Goal: Check status: Check status

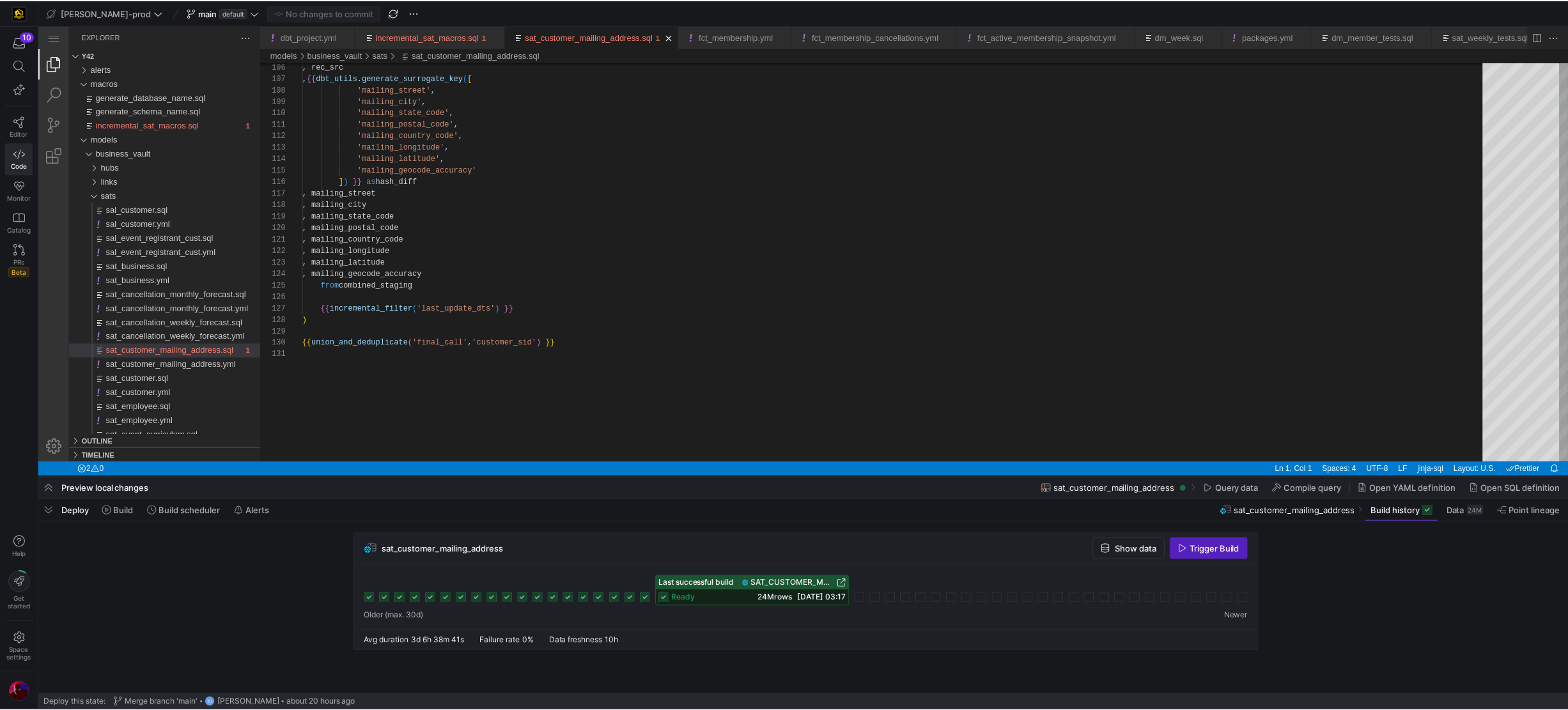
scroll to position [5, 0]
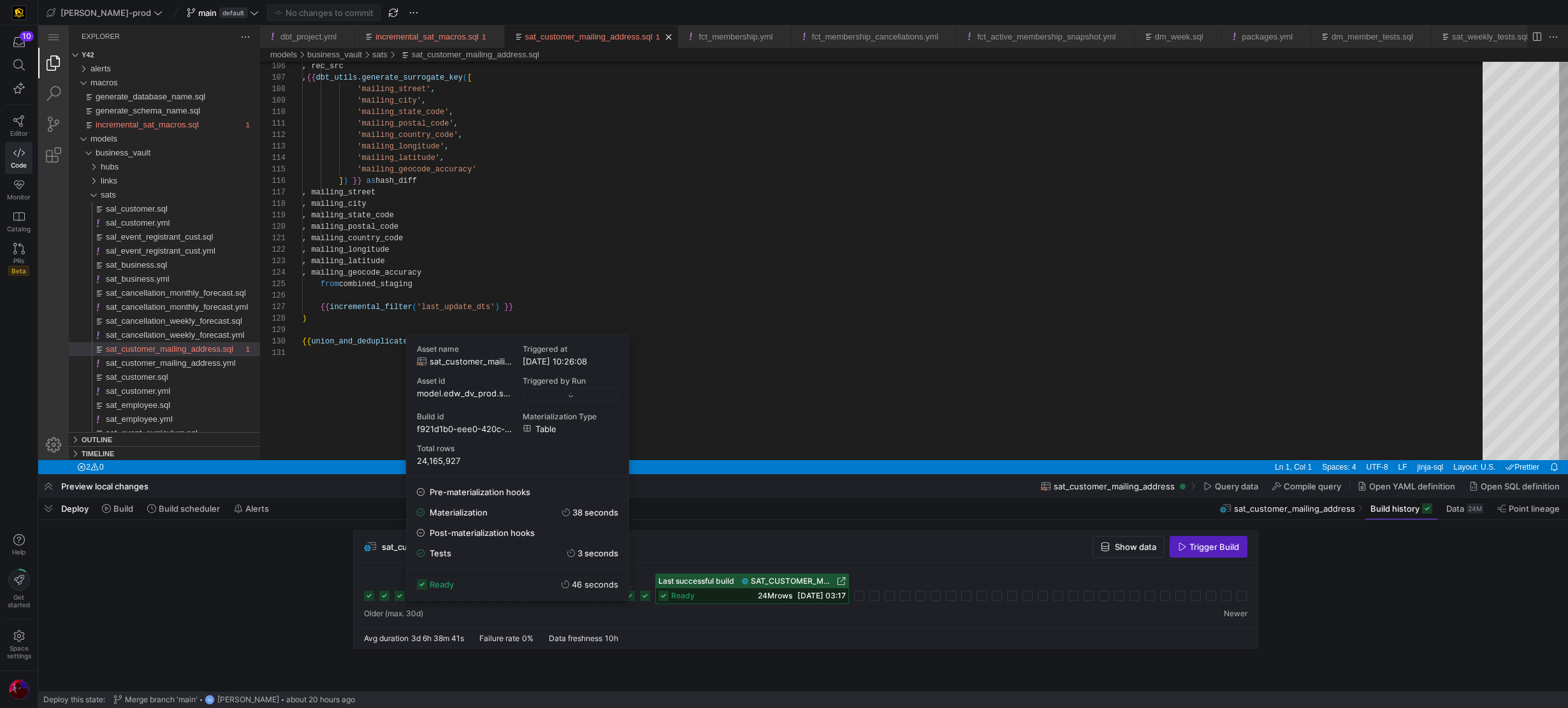
click at [642, 595] on rect at bounding box center [645, 596] width 10 height 10
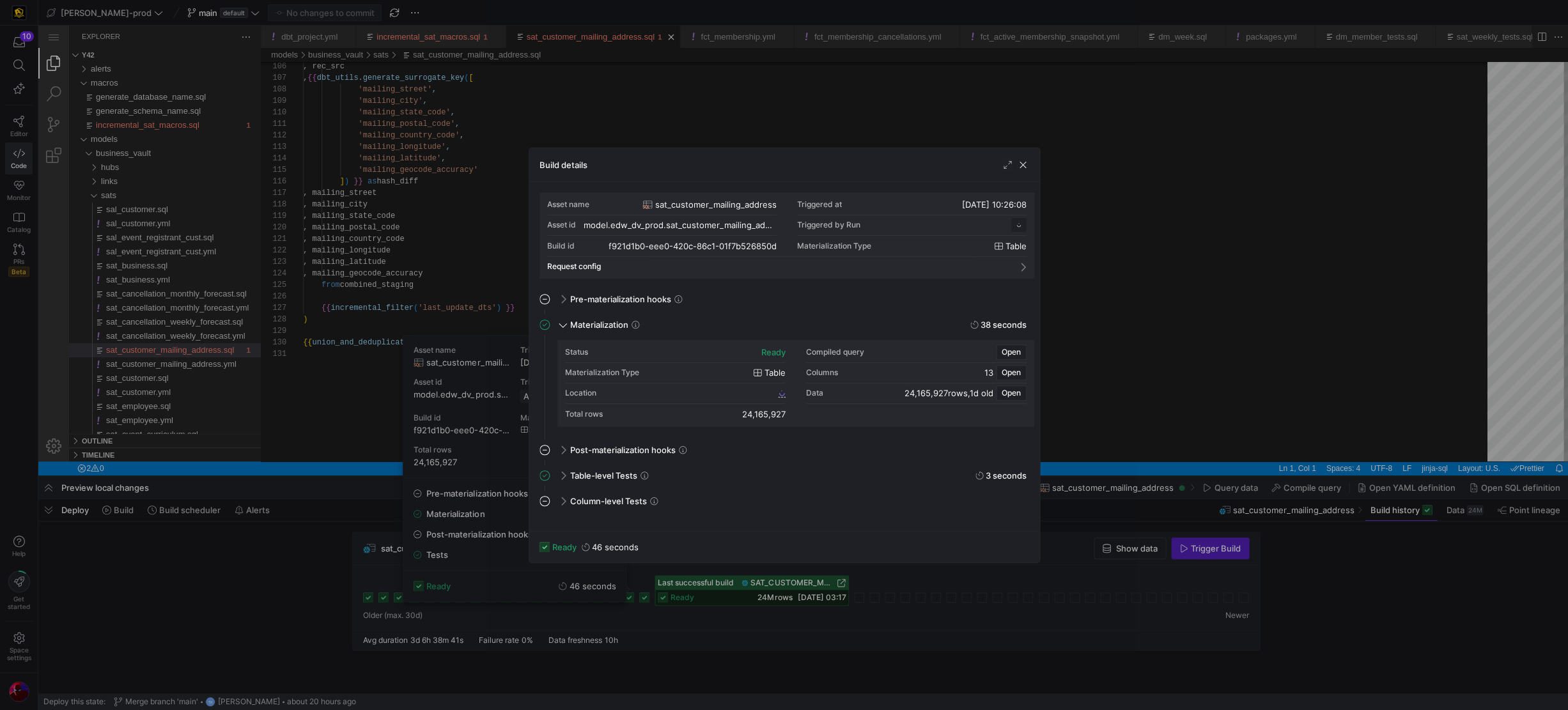
scroll to position [111, 0]
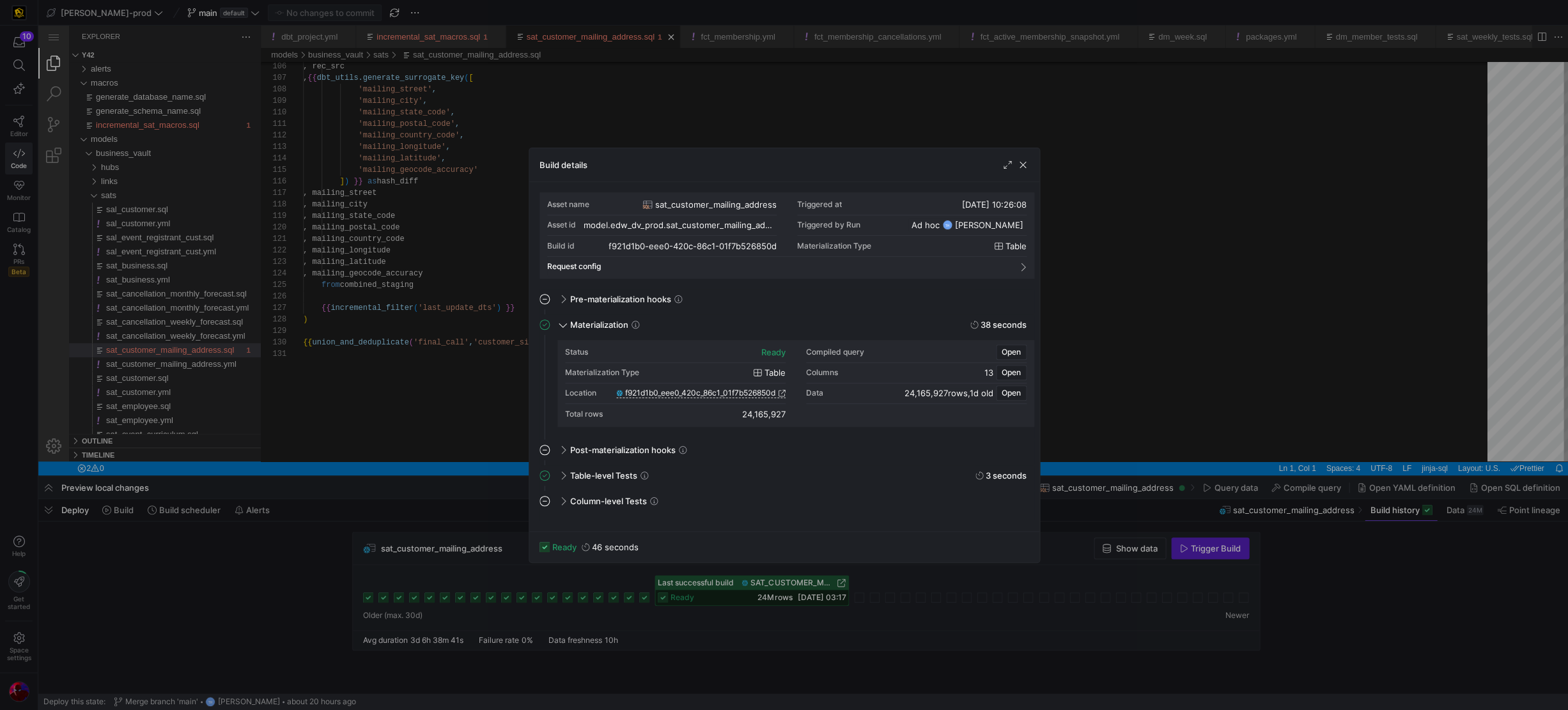
click at [776, 373] on span "table" at bounding box center [775, 373] width 21 height 10
click at [792, 373] on div "Status ready Compiled query Open Materialization Type table Columns 13 Open Loc…" at bounding box center [796, 383] width 462 height 82
click at [780, 372] on span "table" at bounding box center [775, 373] width 21 height 10
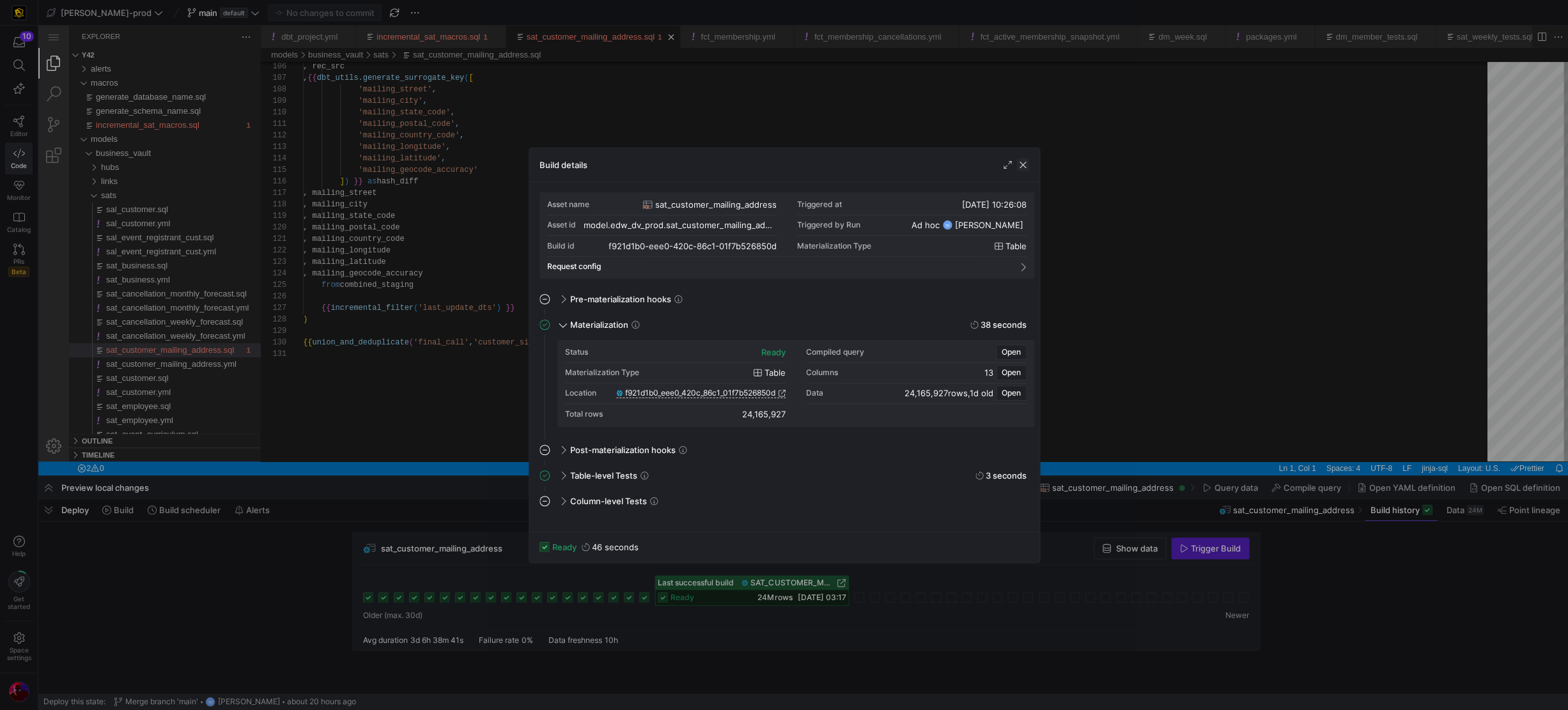
click at [1021, 163] on span "button" at bounding box center [1023, 165] width 13 height 13
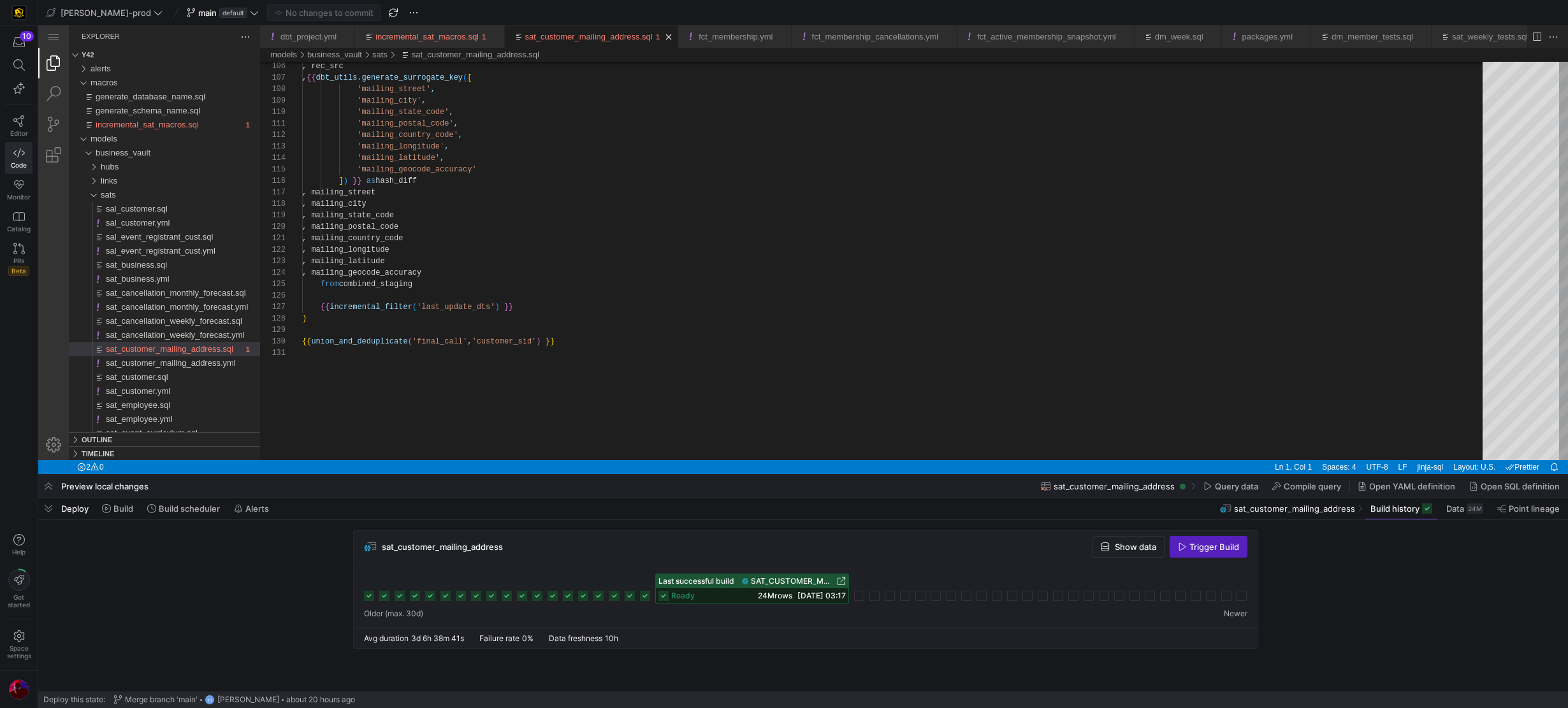
click at [667, 598] on icon at bounding box center [664, 596] width 10 height 10
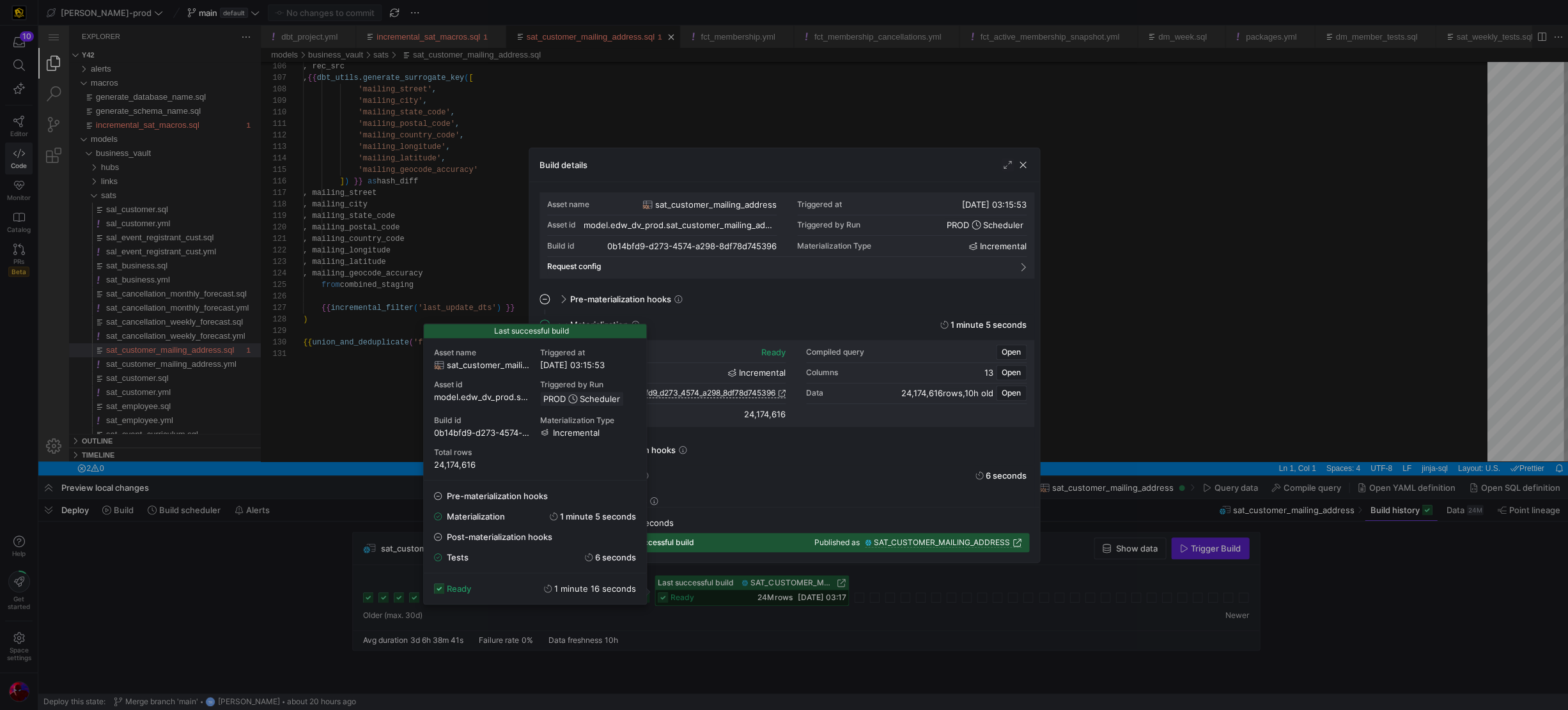
click at [579, 435] on span "incremental" at bounding box center [576, 433] width 46 height 10
click at [591, 450] on span "Total rows" at bounding box center [535, 452] width 202 height 9
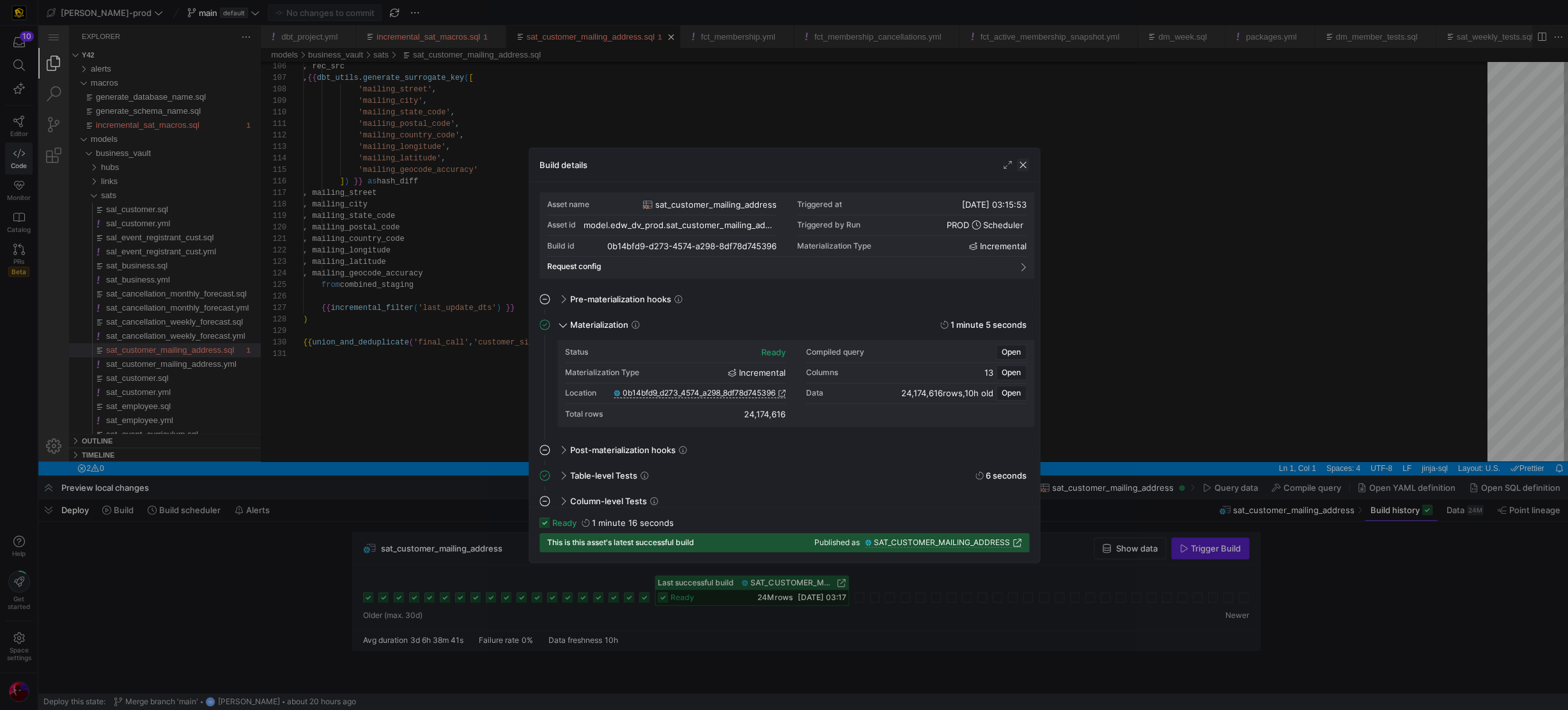
click at [1024, 169] on span "button" at bounding box center [1023, 165] width 13 height 13
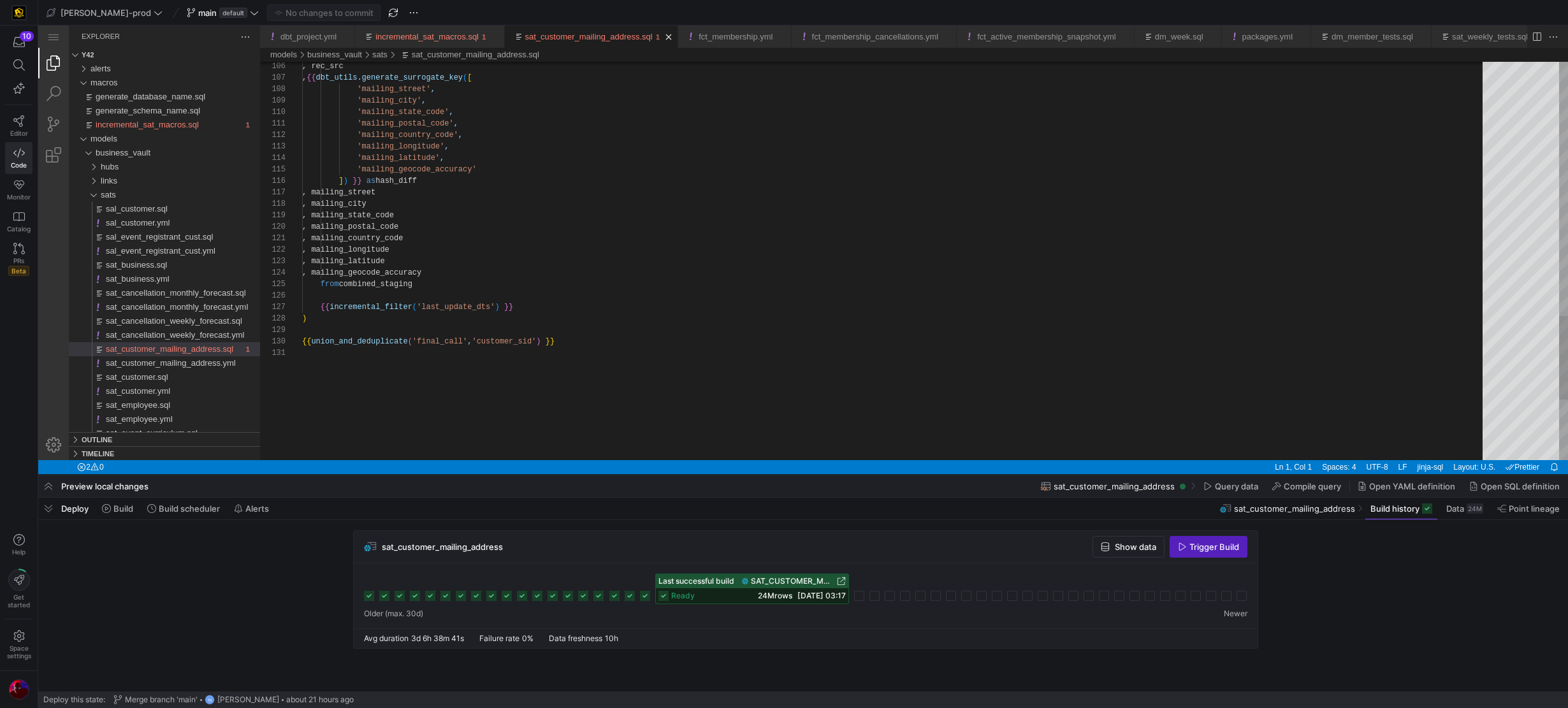
type textarea ", mailing_country_code , mailing_longitude , mailing_latitude , mailing_geocode…"
click at [577, 344] on div "{{ union_and_deduplicate ( 'final_call' , 'customer_sid' ) }}" at bounding box center [897, 342] width 1189 height 12
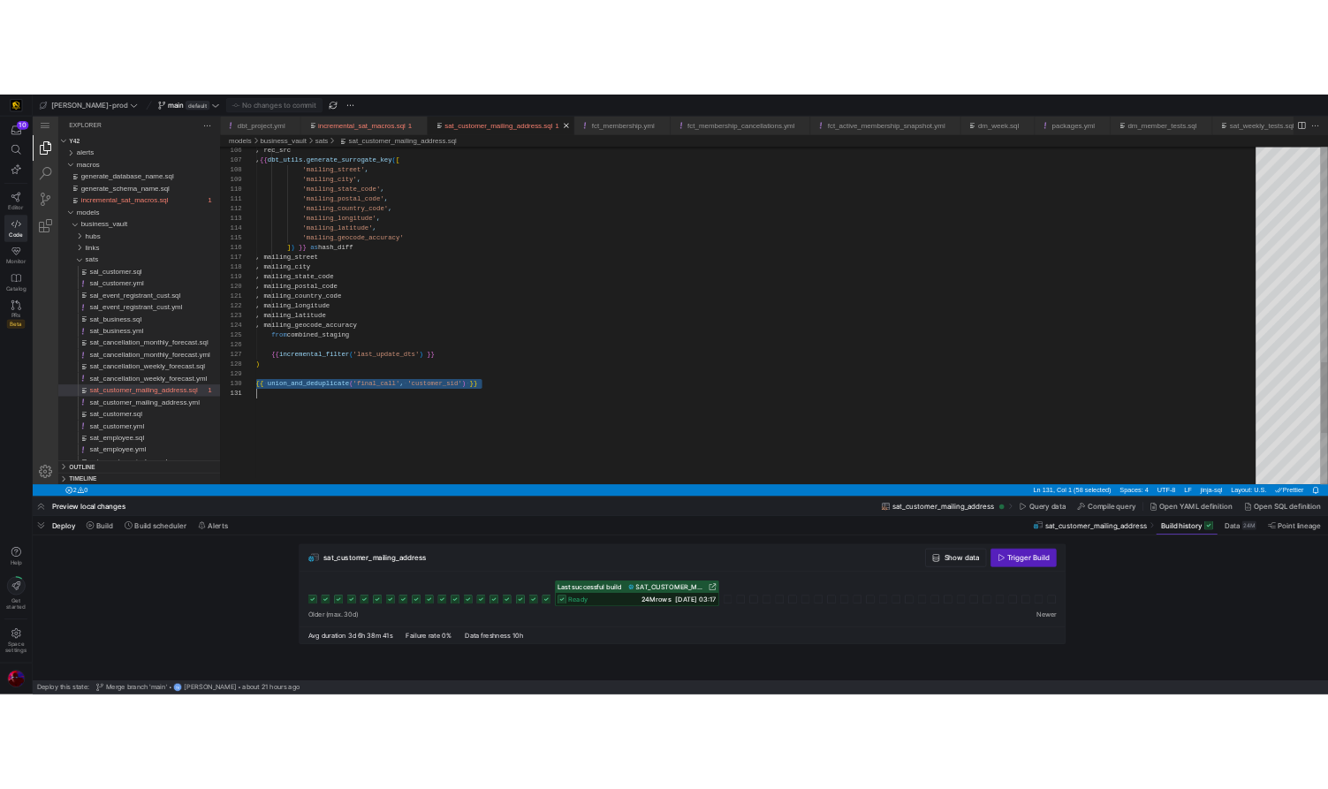
scroll to position [143, 0]
